Goal: Task Accomplishment & Management: Manage account settings

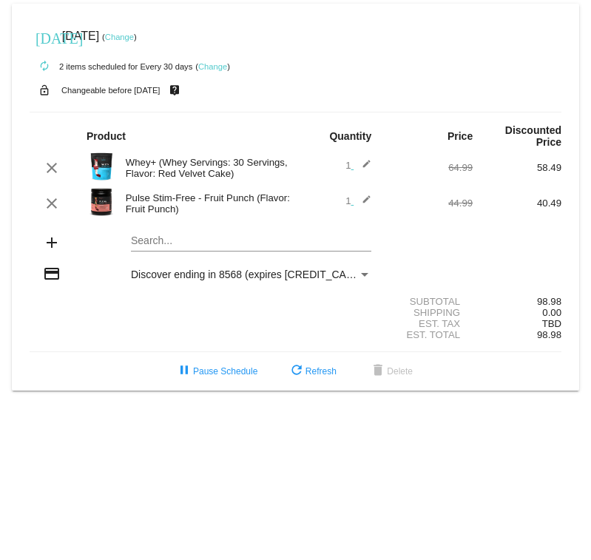
click at [134, 37] on link "Change" at bounding box center [119, 37] width 29 height 9
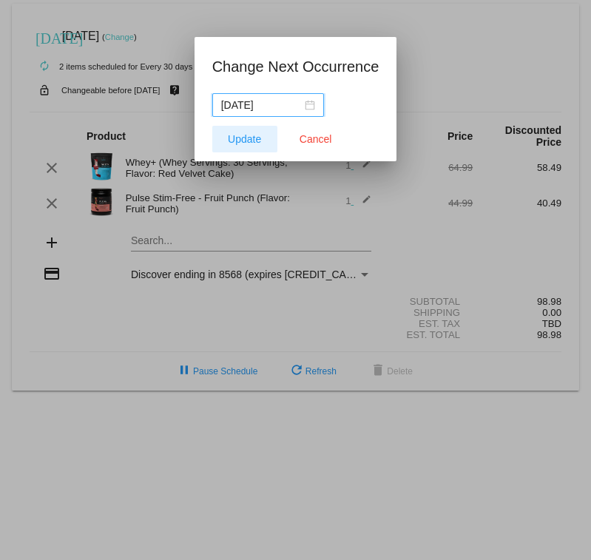
click at [241, 138] on span "Update" at bounding box center [244, 139] width 33 height 12
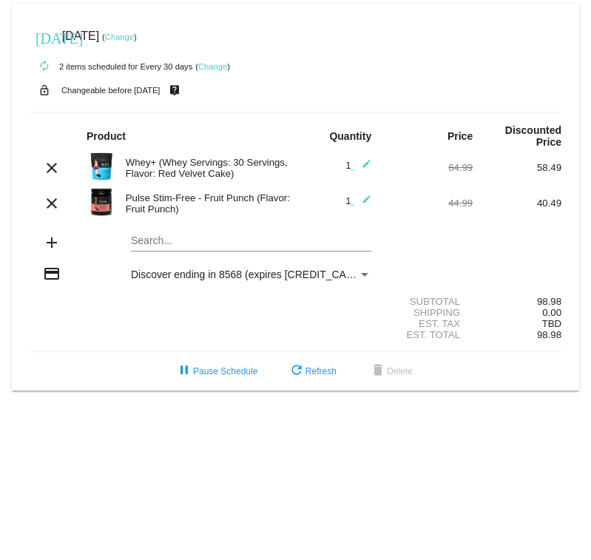
click at [101, 245] on div "add Search..." at bounding box center [296, 244] width 532 height 42
click at [158, 255] on div "Search..." at bounding box center [251, 244] width 240 height 42
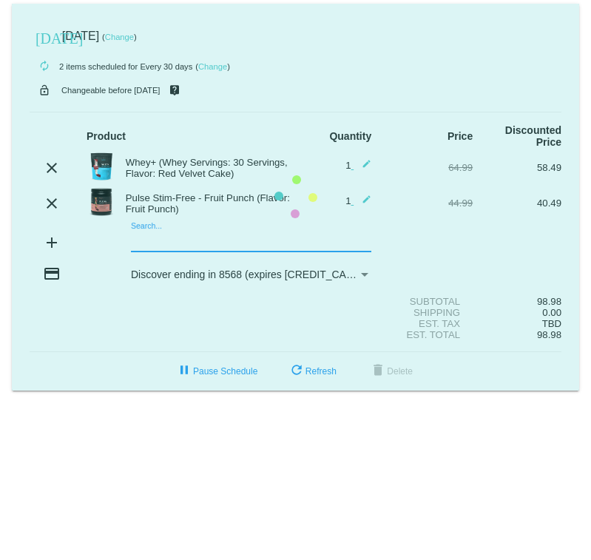
click at [159, 246] on mat-card "[DATE] [DATE] ( Change ) autorenew 2 items scheduled for Every 30 days ( Change…" at bounding box center [295, 197] width 567 height 387
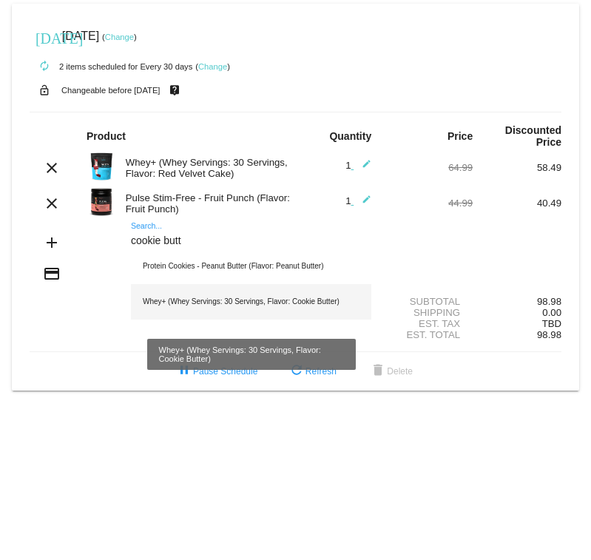
type input "cookie butt"
click at [239, 305] on div "Whey+ (Whey Servings: 30 Servings, Flavor: Cookie Butter)" at bounding box center [251, 301] width 240 height 35
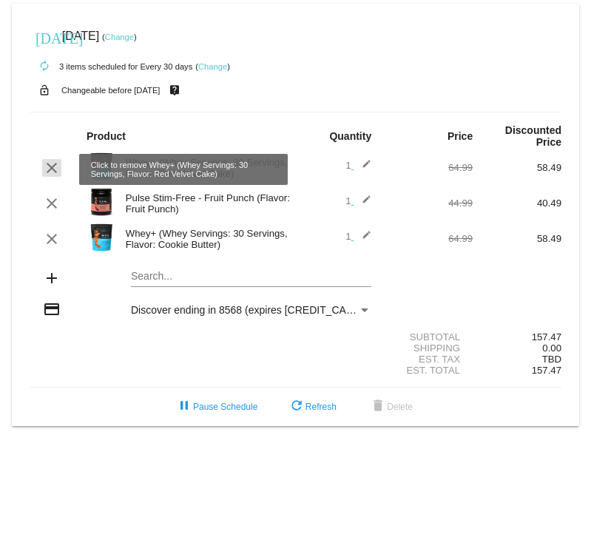
click at [50, 164] on mat-icon "clear" at bounding box center [52, 168] width 18 height 18
click at [50, 172] on mat-icon "clear" at bounding box center [52, 168] width 18 height 18
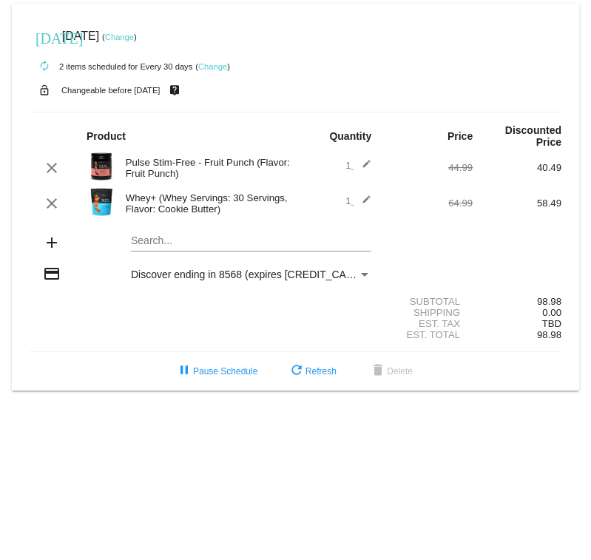
click at [134, 37] on link "Change" at bounding box center [119, 37] width 29 height 9
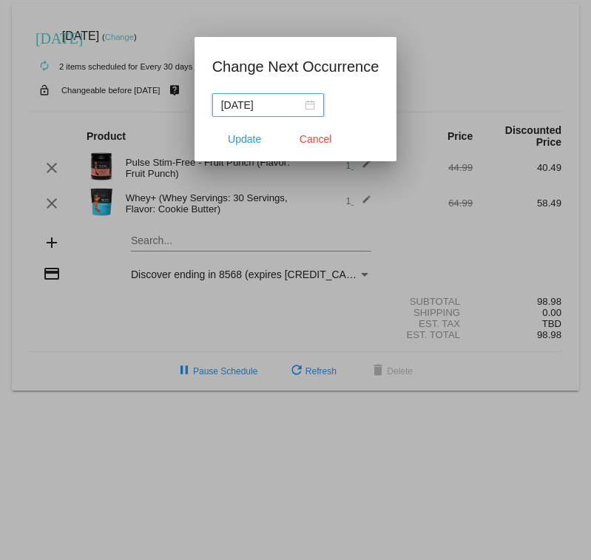
click at [303, 101] on div "[DATE]" at bounding box center [268, 105] width 94 height 16
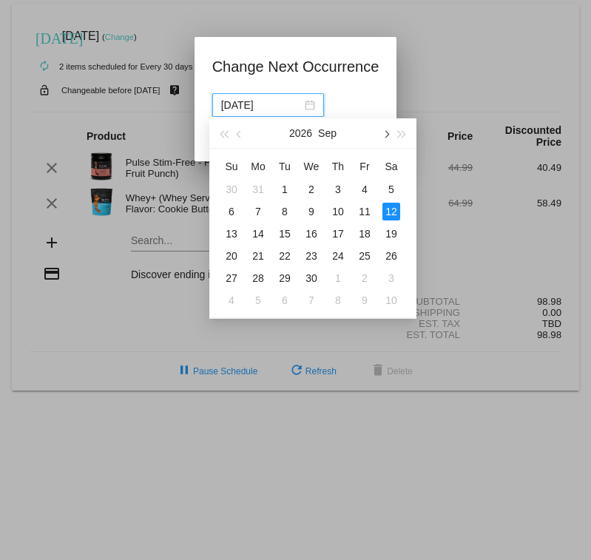
click at [385, 135] on span "button" at bounding box center [385, 134] width 7 height 7
click at [235, 131] on button "button" at bounding box center [239, 133] width 16 height 30
click at [390, 258] on div "26" at bounding box center [391, 256] width 18 height 18
type input "[DATE]"
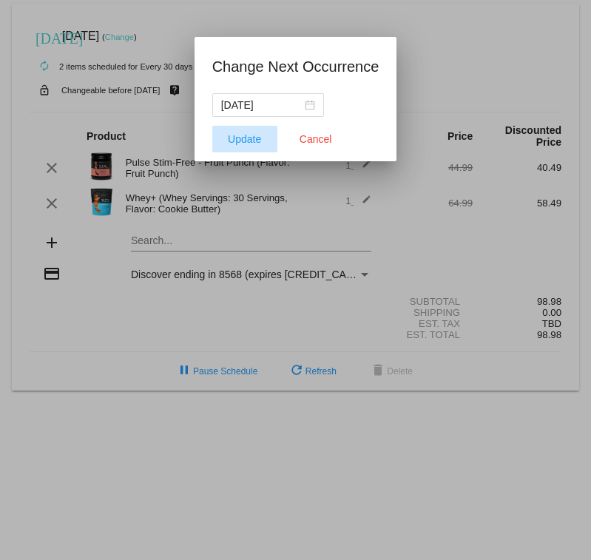
click at [246, 138] on span "Update" at bounding box center [244, 139] width 33 height 12
